Goal: Task Accomplishment & Management: Manage account settings

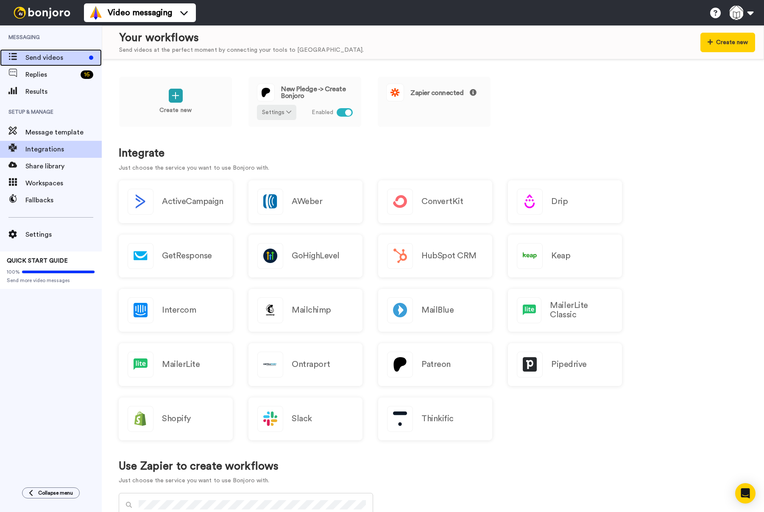
click at [31, 58] on span "Send videos" at bounding box center [55, 58] width 60 height 10
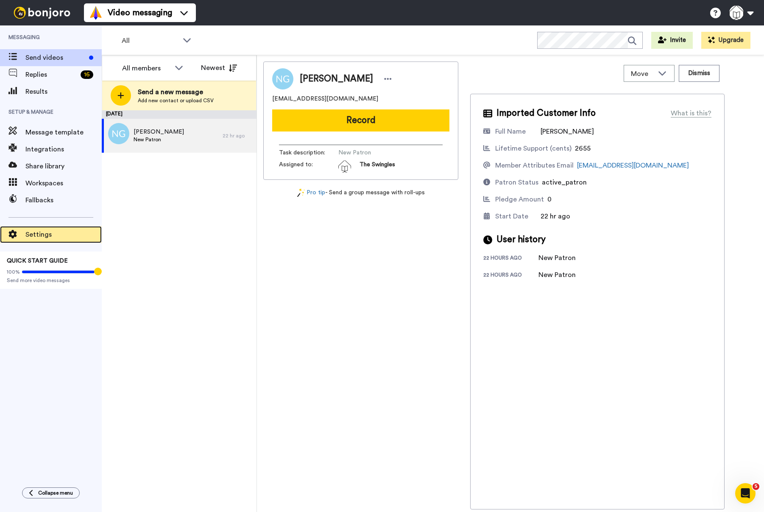
click at [41, 234] on span "Settings" at bounding box center [63, 234] width 76 height 10
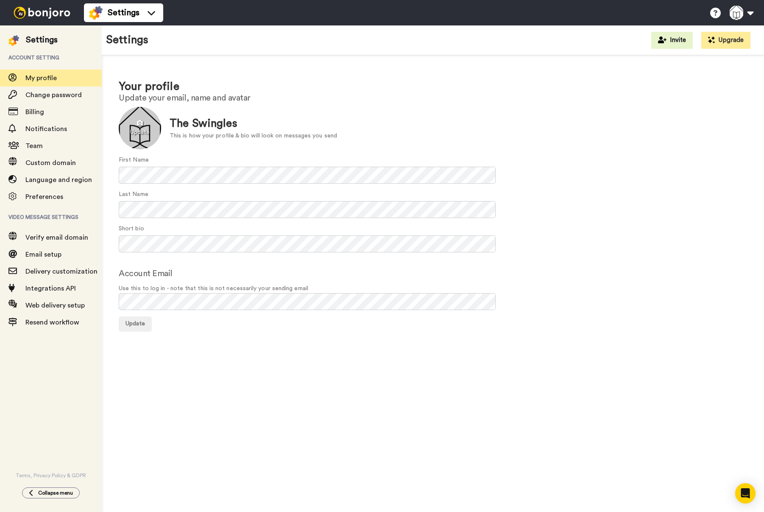
click at [137, 120] on div at bounding box center [140, 128] width 42 height 42
click at [389, 110] on div "Update The Swingles This is how your profile & bio will look on messages you se…" at bounding box center [433, 128] width 629 height 42
click at [137, 324] on span "Update" at bounding box center [136, 324] width 20 height 6
click at [50, 19] on div at bounding box center [42, 12] width 84 height 25
click at [42, 15] on img at bounding box center [42, 13] width 64 height 12
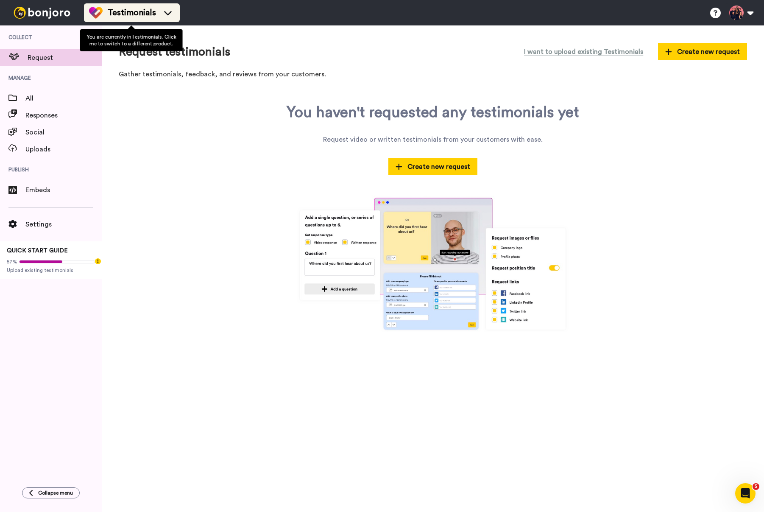
click at [125, 16] on span "Testimonials" at bounding box center [132, 13] width 48 height 12
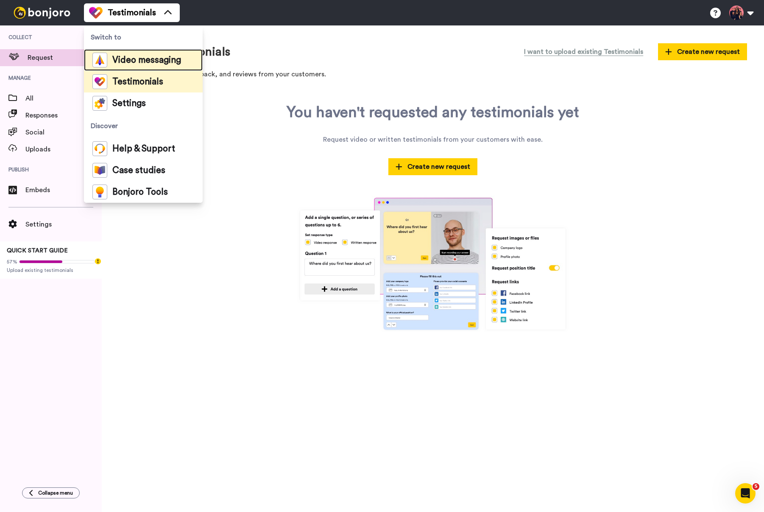
click at [157, 61] on span "Video messaging" at bounding box center [146, 60] width 69 height 8
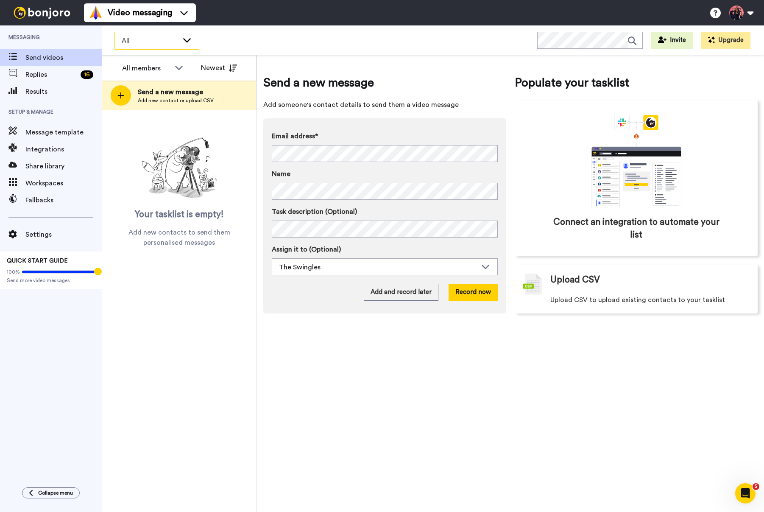
click at [165, 41] on span "All" at bounding box center [150, 41] width 57 height 10
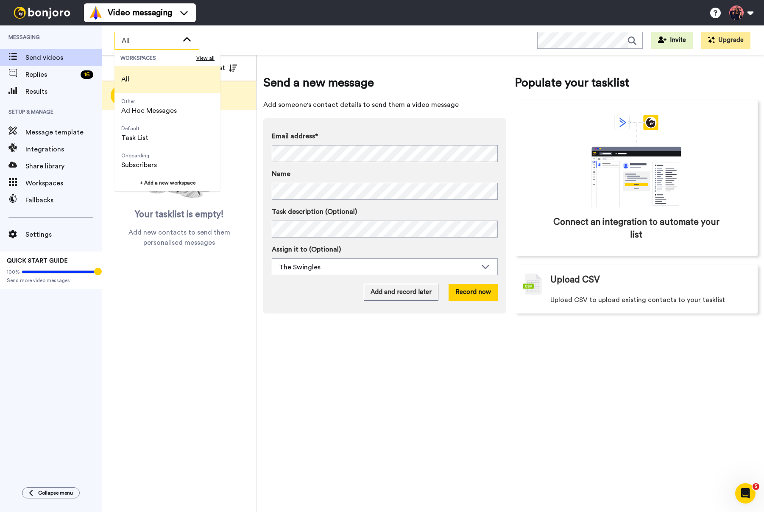
click at [176, 323] on div "All members All members The Swingles Newest Send a new message Add new contact …" at bounding box center [179, 283] width 155 height 457
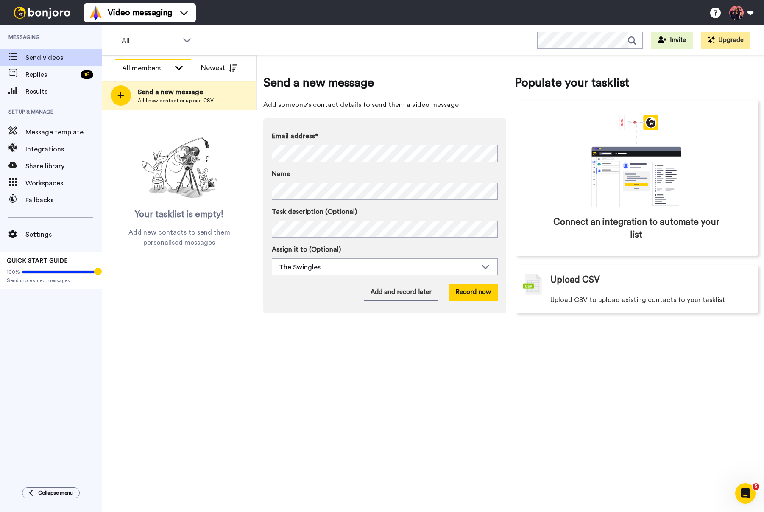
click at [139, 69] on div "All members" at bounding box center [146, 68] width 48 height 10
click at [142, 101] on span "The Swingles" at bounding box center [138, 100] width 46 height 8
click at [57, 78] on span "Replies" at bounding box center [51, 75] width 52 height 10
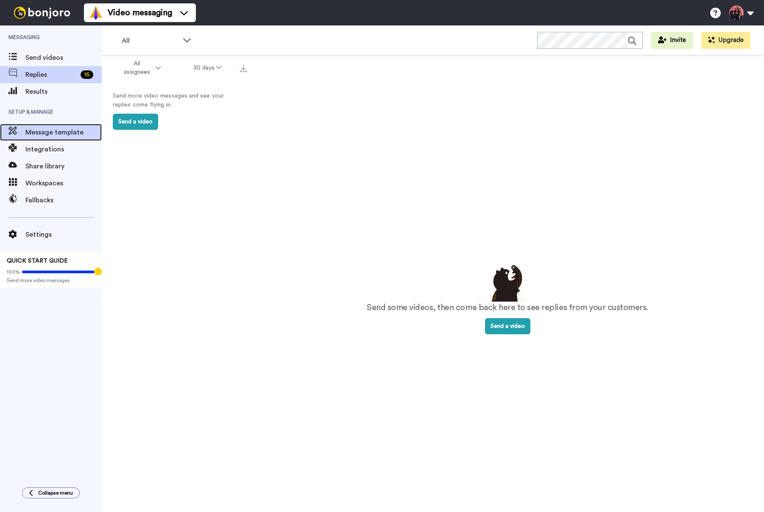
click at [53, 131] on span "Message template" at bounding box center [63, 132] width 76 height 10
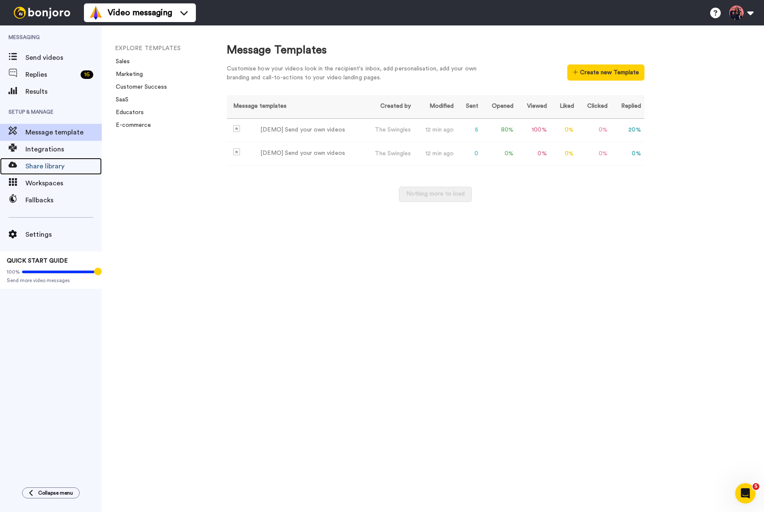
click at [57, 167] on span "Share library" at bounding box center [63, 166] width 76 height 10
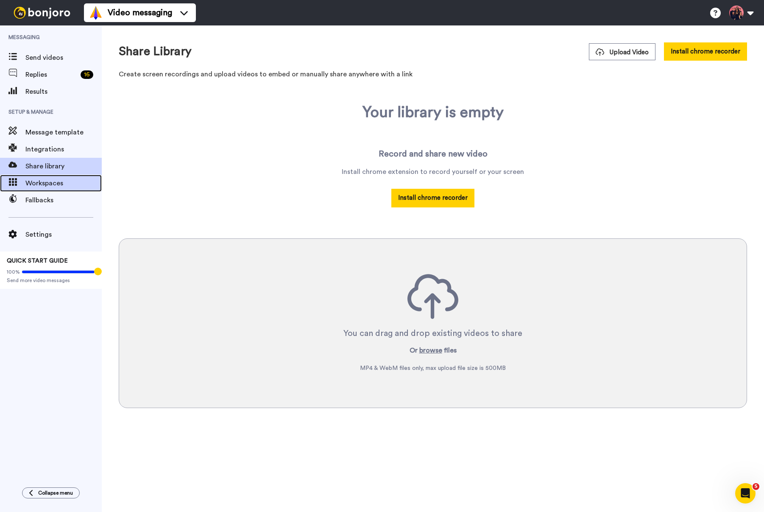
click at [47, 185] on span "Workspaces" at bounding box center [63, 183] width 76 height 10
click at [58, 53] on span "Send videos" at bounding box center [63, 58] width 76 height 10
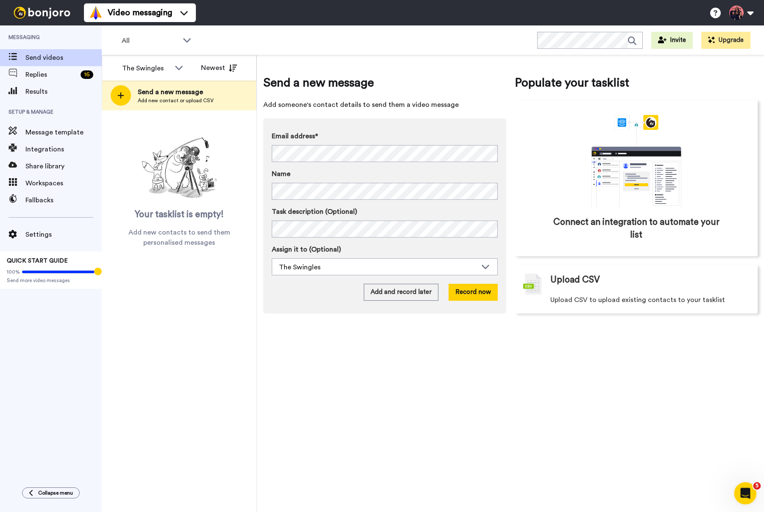
click at [748, 496] on div "Open Intercom Messenger" at bounding box center [744, 492] width 28 height 28
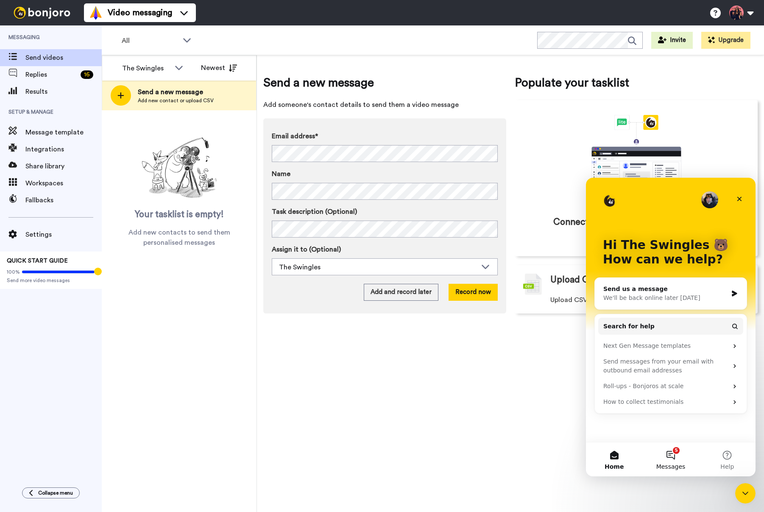
click at [666, 460] on button "5 Messages" at bounding box center [671, 459] width 56 height 34
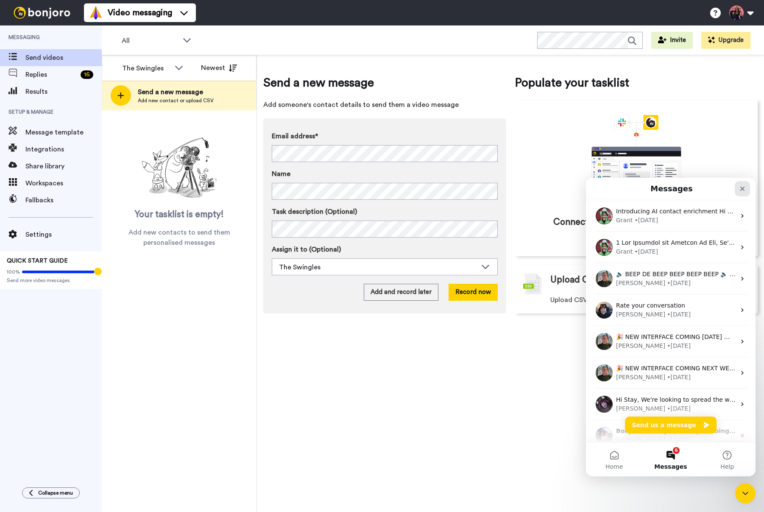
click at [742, 185] on div "Close" at bounding box center [742, 188] width 15 height 15
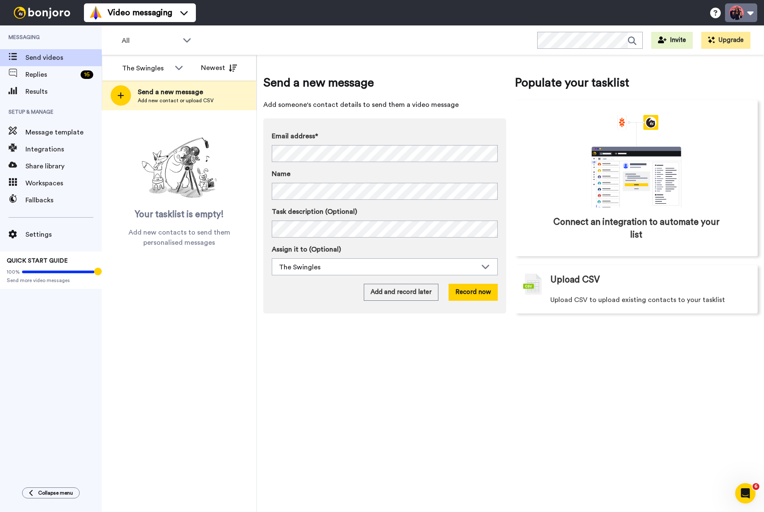
click at [750, 11] on button at bounding box center [741, 12] width 32 height 19
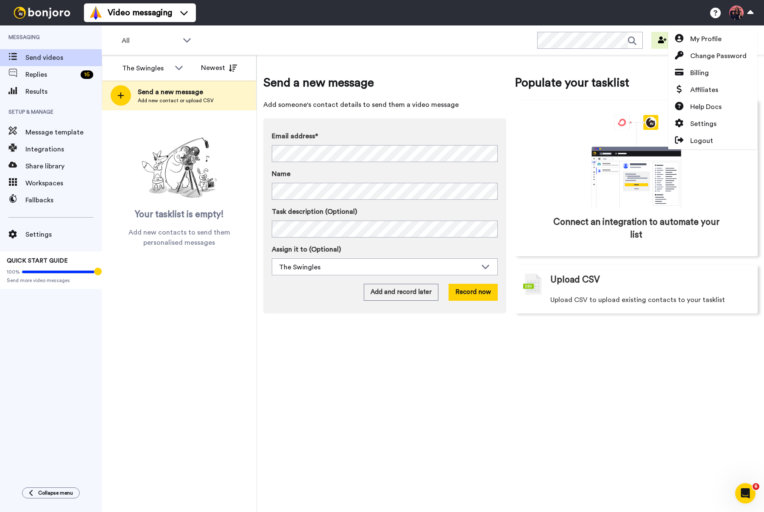
click at [571, 361] on div "Send a new message Add someone's contact details to send them a video message E…" at bounding box center [510, 283] width 507 height 457
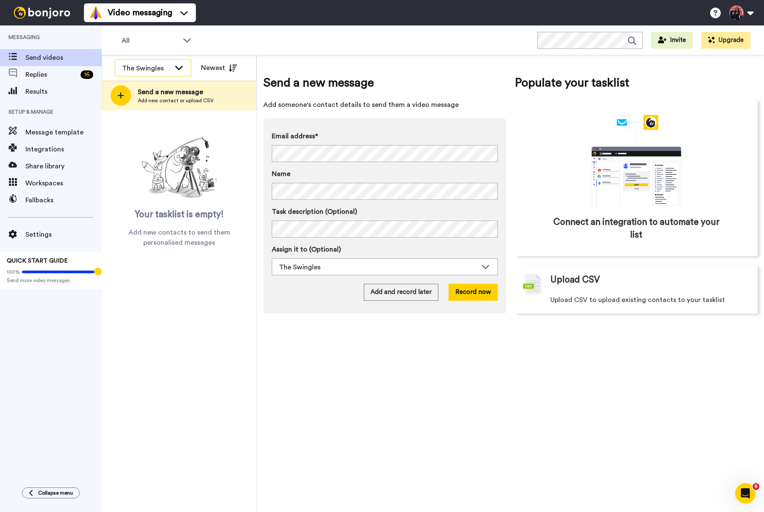
click at [188, 68] on div "The Swingles" at bounding box center [152, 68] width 75 height 17
click at [135, 86] on span "All members" at bounding box center [136, 86] width 43 height 8
click at [187, 177] on img at bounding box center [179, 168] width 85 height 68
click at [96, 273] on icon "Tooltip anchor" at bounding box center [98, 271] width 6 height 6
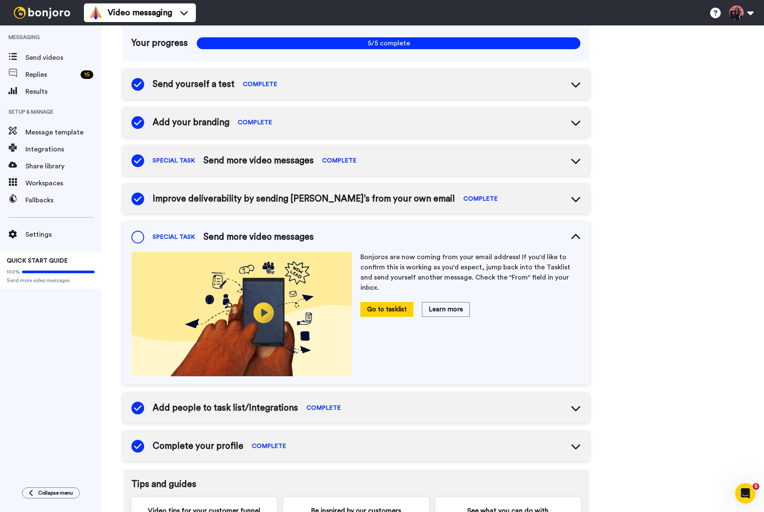
click at [143, 238] on span at bounding box center [137, 237] width 13 height 13
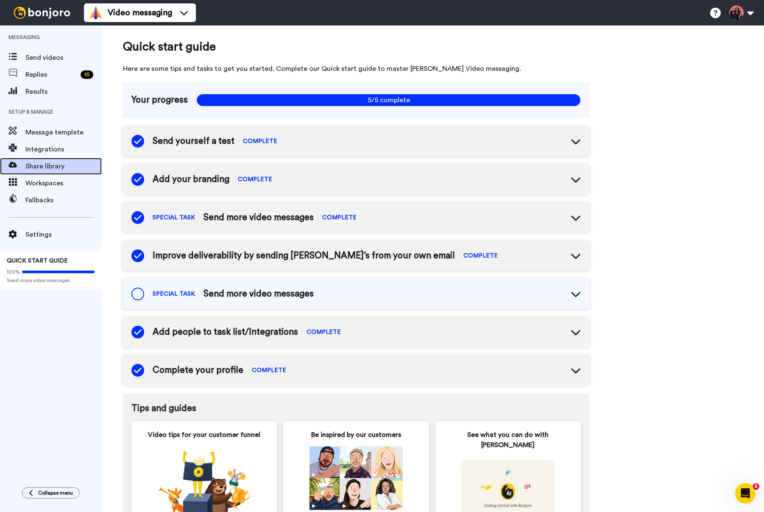
click at [49, 164] on span "Share library" at bounding box center [63, 166] width 76 height 10
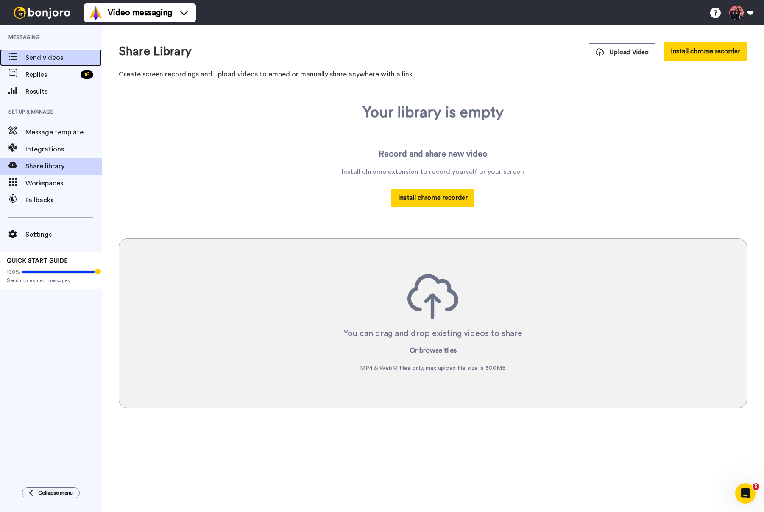
click at [35, 52] on div "Send videos" at bounding box center [51, 57] width 102 height 17
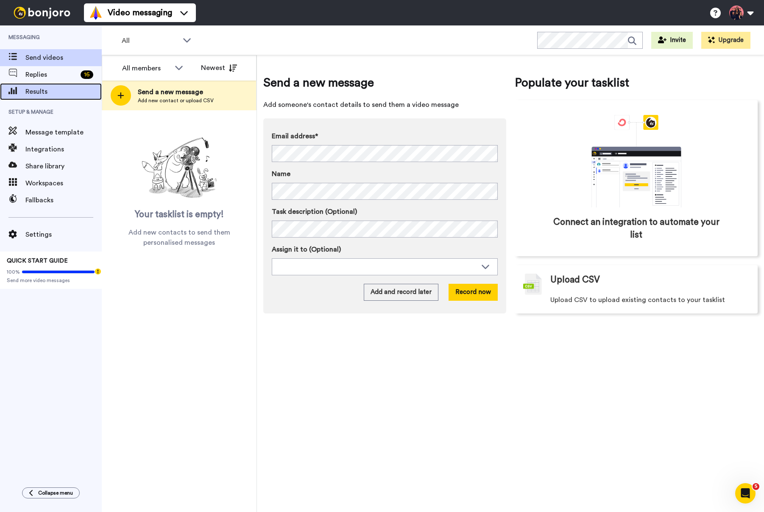
click at [36, 93] on span "Results" at bounding box center [63, 92] width 76 height 10
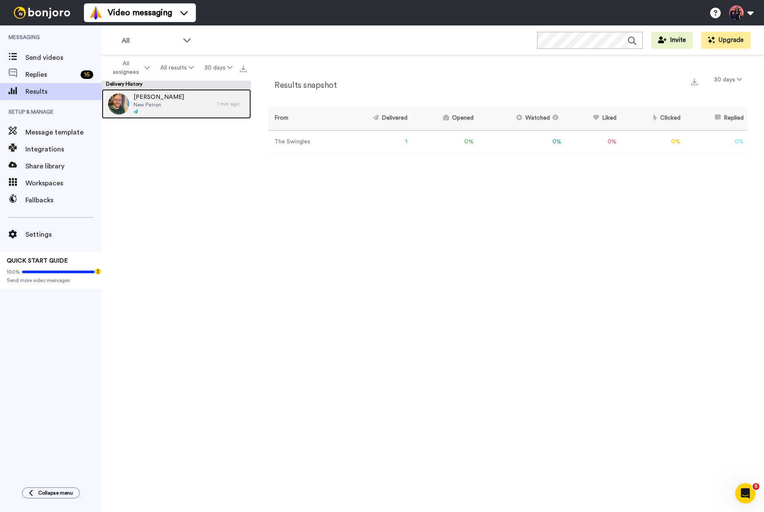
click at [160, 107] on span "New Patron" at bounding box center [159, 104] width 50 height 7
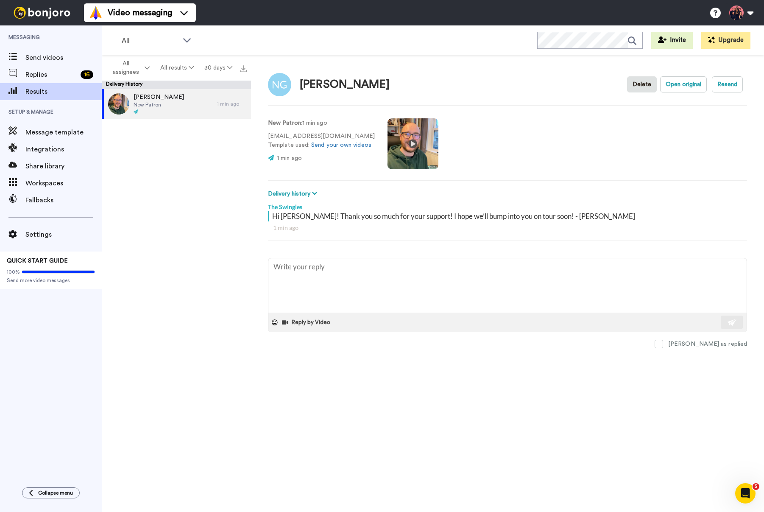
click at [415, 142] on video at bounding box center [413, 143] width 51 height 51
drag, startPoint x: 413, startPoint y: 141, endPoint x: 442, endPoint y: 83, distance: 65.6
click at [442, 83] on div "Nate George Delete Open original Resend" at bounding box center [507, 84] width 479 height 25
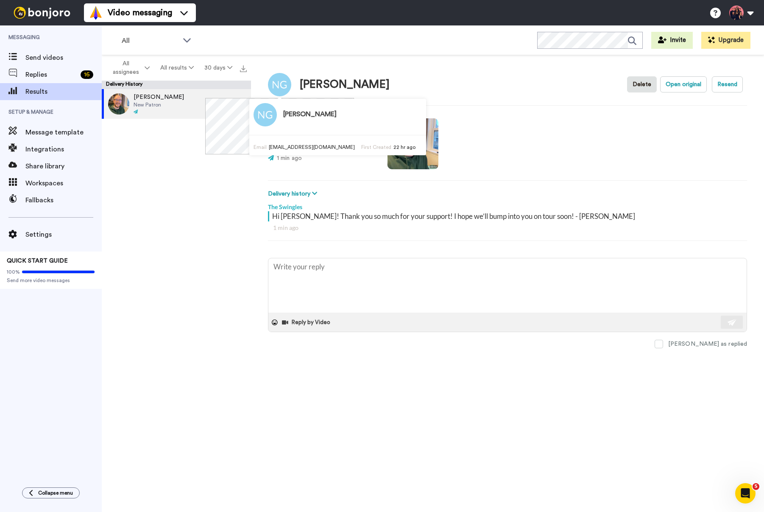
click at [205, 154] on div "Nate George Email jazzsinger1482@gmail.com First Created 22 hr ago" at bounding box center [293, 126] width 177 height 56
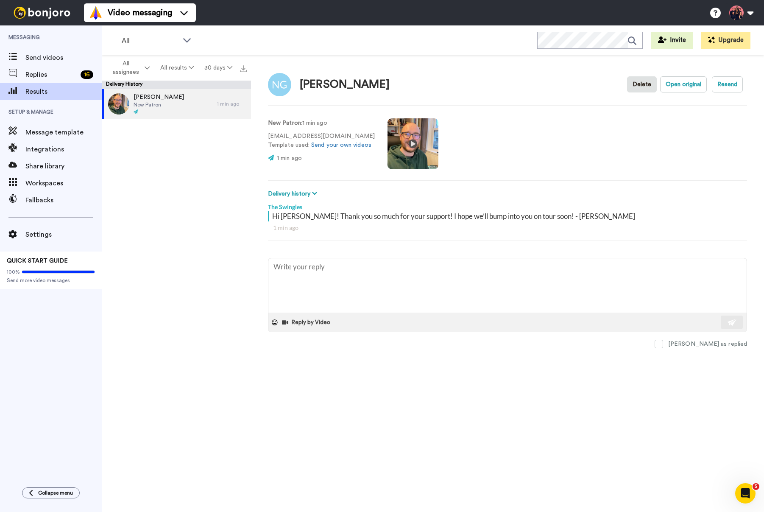
type textarea "x"
click at [33, 7] on img at bounding box center [42, 13] width 64 height 12
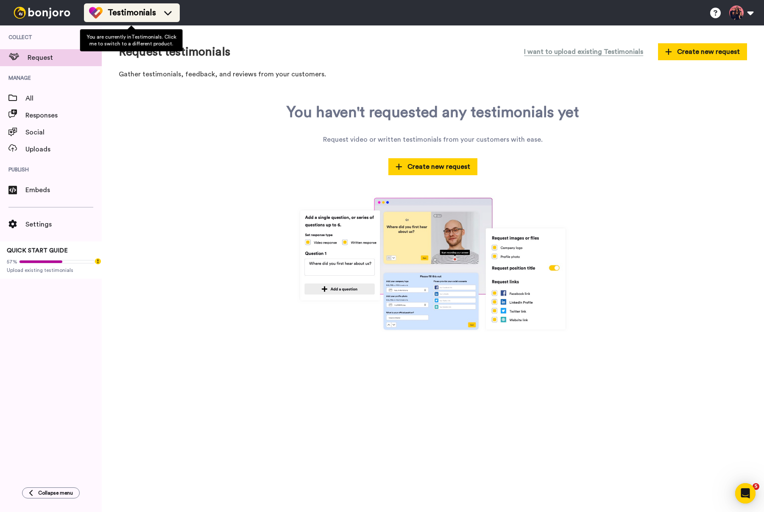
click at [115, 6] on div "Testimonials" at bounding box center [132, 13] width 86 height 14
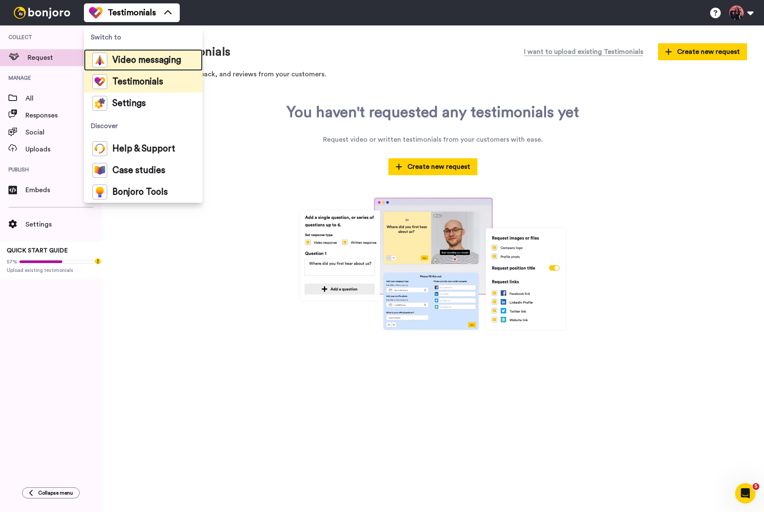
click at [144, 56] on span "Video messaging" at bounding box center [146, 60] width 69 height 8
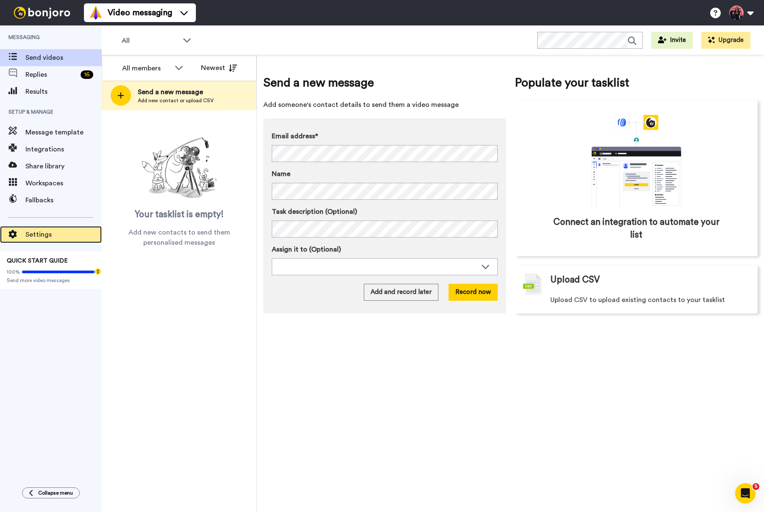
click at [53, 228] on div "Settings" at bounding box center [51, 234] width 102 height 17
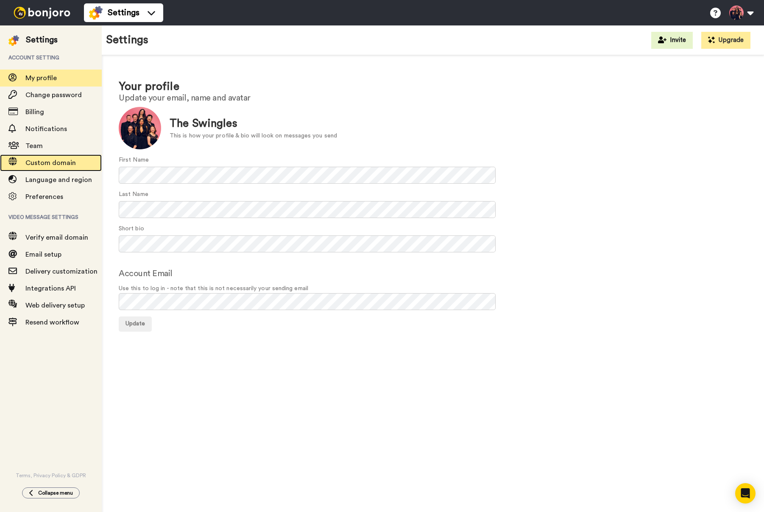
click at [53, 162] on span "Custom domain" at bounding box center [50, 162] width 50 height 7
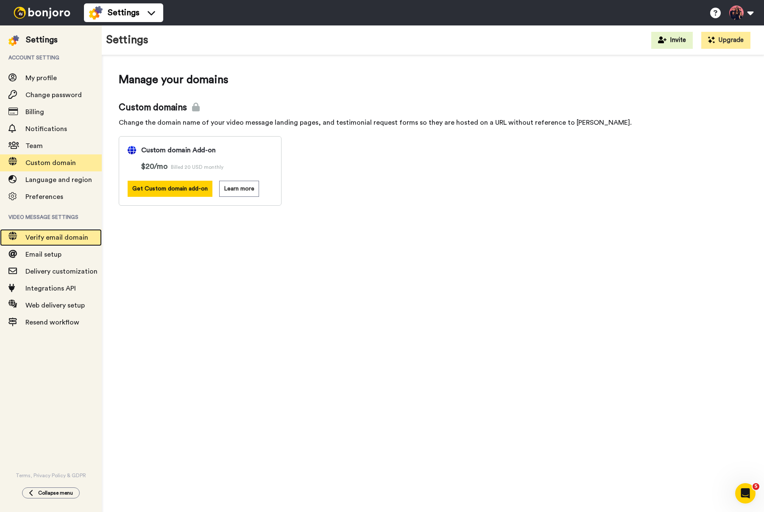
click at [64, 235] on span "Verify email domain" at bounding box center [56, 237] width 63 height 7
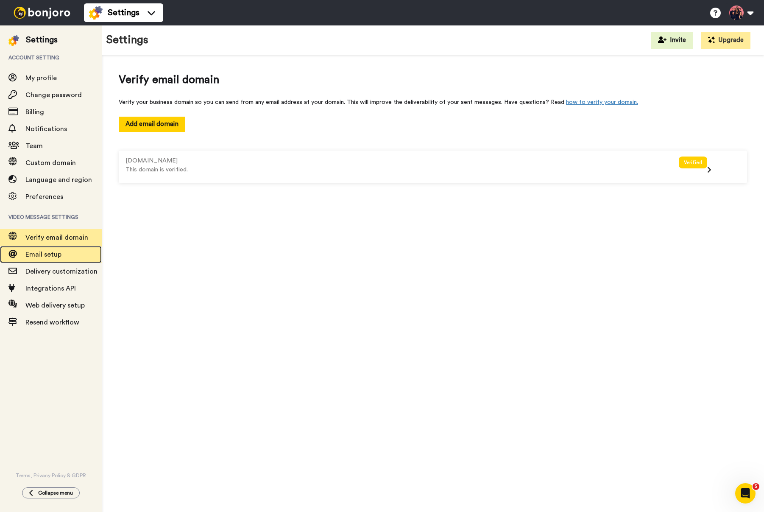
click at [55, 251] on span "Email setup" at bounding box center [43, 254] width 36 height 7
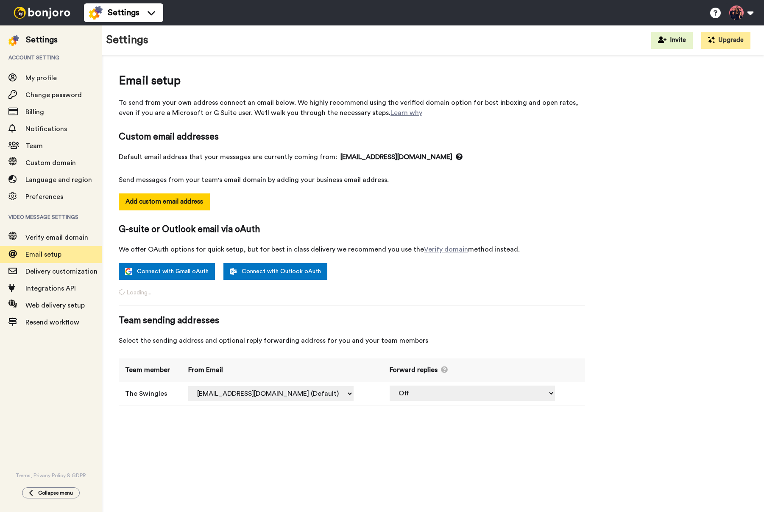
select select "164282"
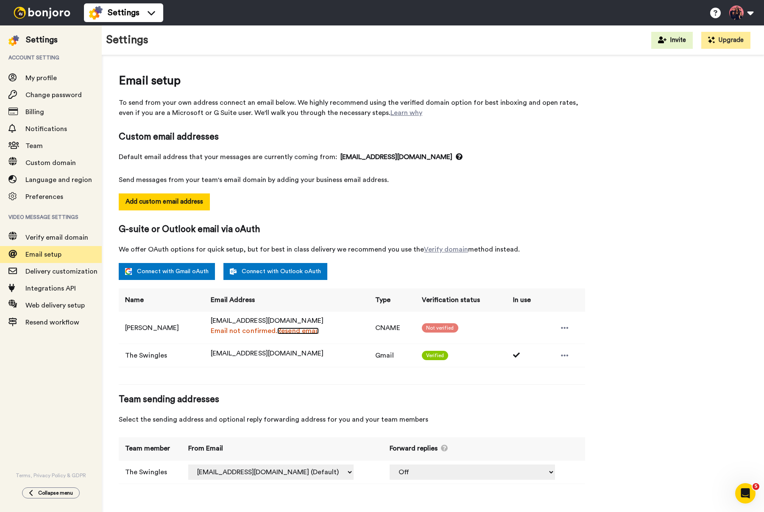
click at [285, 331] on link "Resend email" at bounding box center [298, 330] width 42 height 7
click at [472, 229] on span "G-suite or Outlook email via oAuth" at bounding box center [352, 229] width 467 height 13
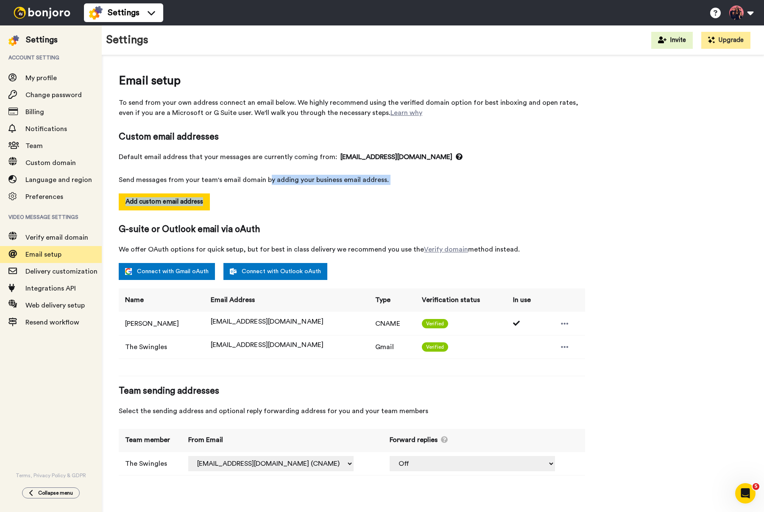
drag, startPoint x: 266, startPoint y: 178, endPoint x: 477, endPoint y: 190, distance: 210.8
click at [476, 190] on div "Email setup To send from your own address connect an email below. We highly rec…" at bounding box center [352, 278] width 467 height 412
click at [477, 190] on div "Email setup To send from your own address connect an email below. We highly rec…" at bounding box center [352, 278] width 467 height 412
click at [561, 324] on icon at bounding box center [564, 323] width 7 height 2
click at [236, 332] on td "[EMAIL_ADDRESS][DOMAIN_NAME]" at bounding box center [286, 323] width 165 height 23
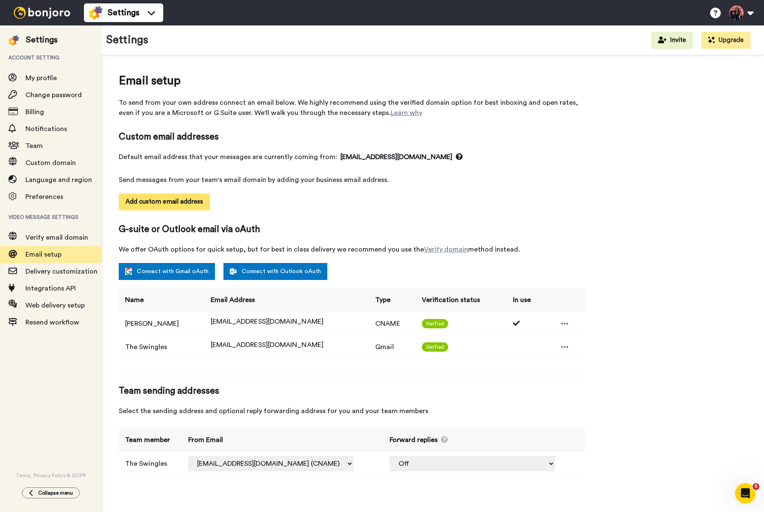
click at [181, 196] on button "Add custom email address" at bounding box center [164, 201] width 91 height 17
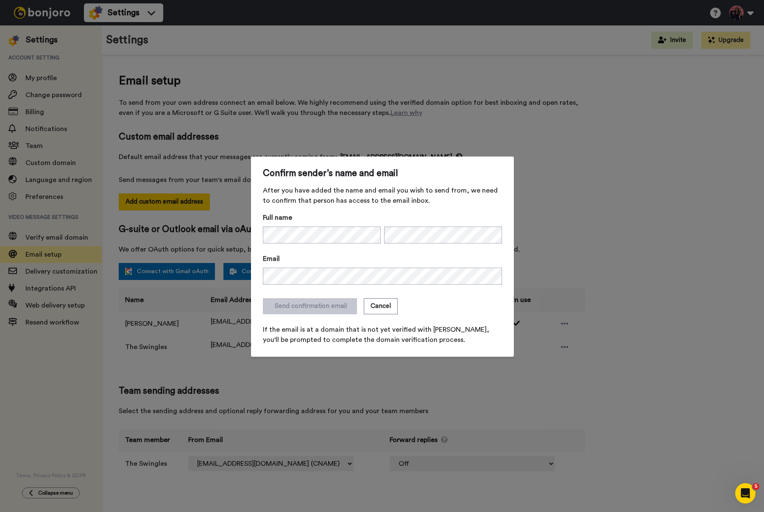
click at [362, 254] on label "Email" at bounding box center [382, 259] width 239 height 10
click at [312, 307] on button "Send confirmation email" at bounding box center [310, 306] width 94 height 16
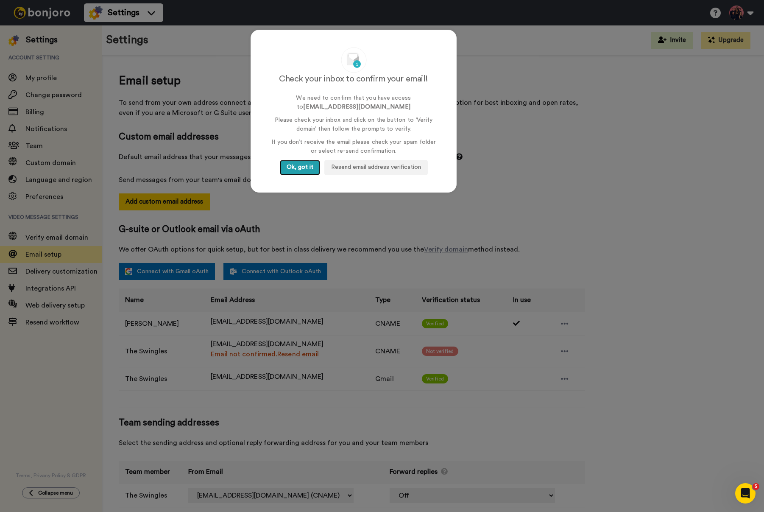
click at [293, 165] on button "Ok, got it" at bounding box center [300, 167] width 40 height 15
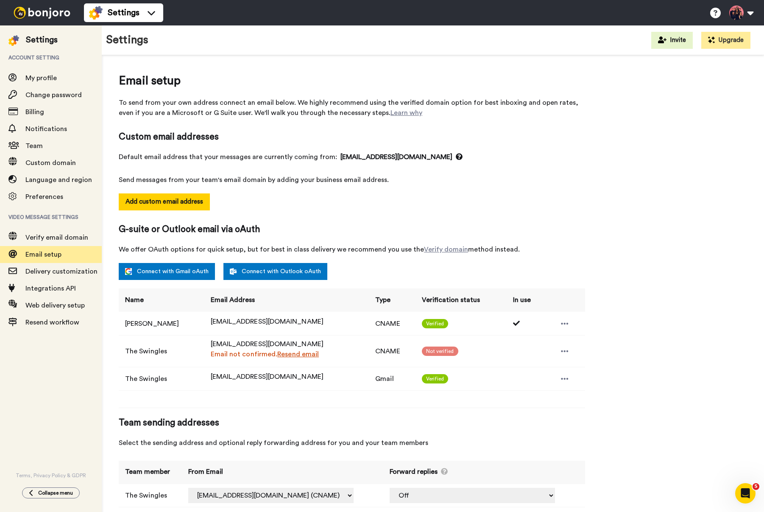
click at [377, 134] on span "Custom email addresses" at bounding box center [352, 137] width 467 height 13
click at [565, 352] on icon at bounding box center [564, 351] width 7 height 2
click at [572, 377] on li "Delete" at bounding box center [586, 378] width 61 height 12
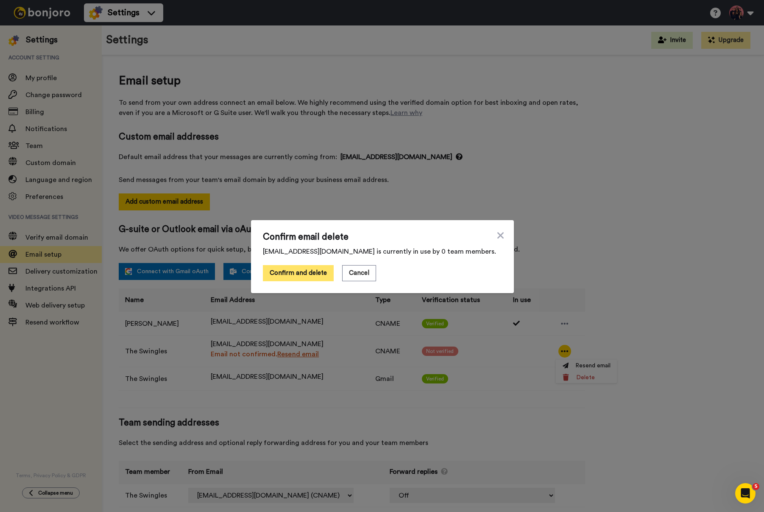
click at [287, 271] on button "Confirm and delete" at bounding box center [298, 273] width 71 height 16
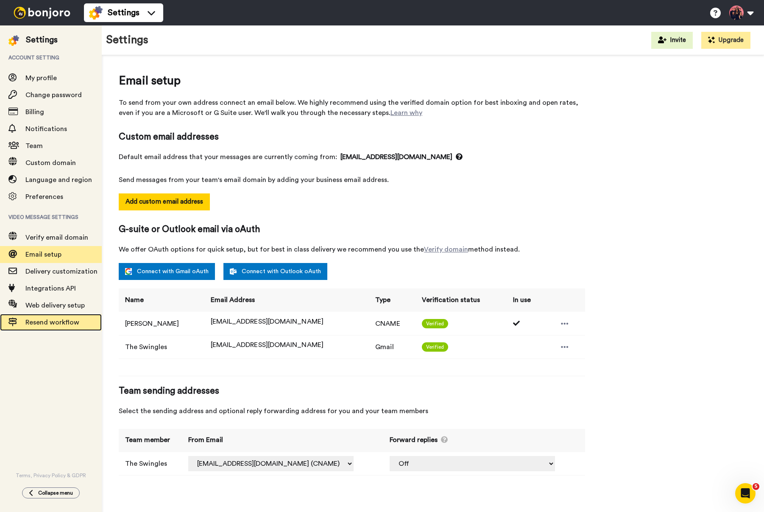
click at [35, 328] on div "Resend workflow" at bounding box center [51, 322] width 102 height 17
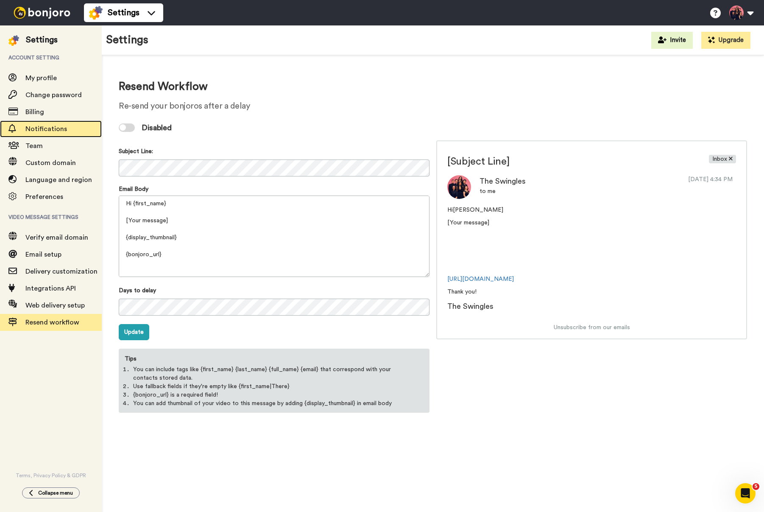
click at [39, 127] on span "Notifications" at bounding box center [46, 129] width 42 height 7
